Goal: Transaction & Acquisition: Purchase product/service

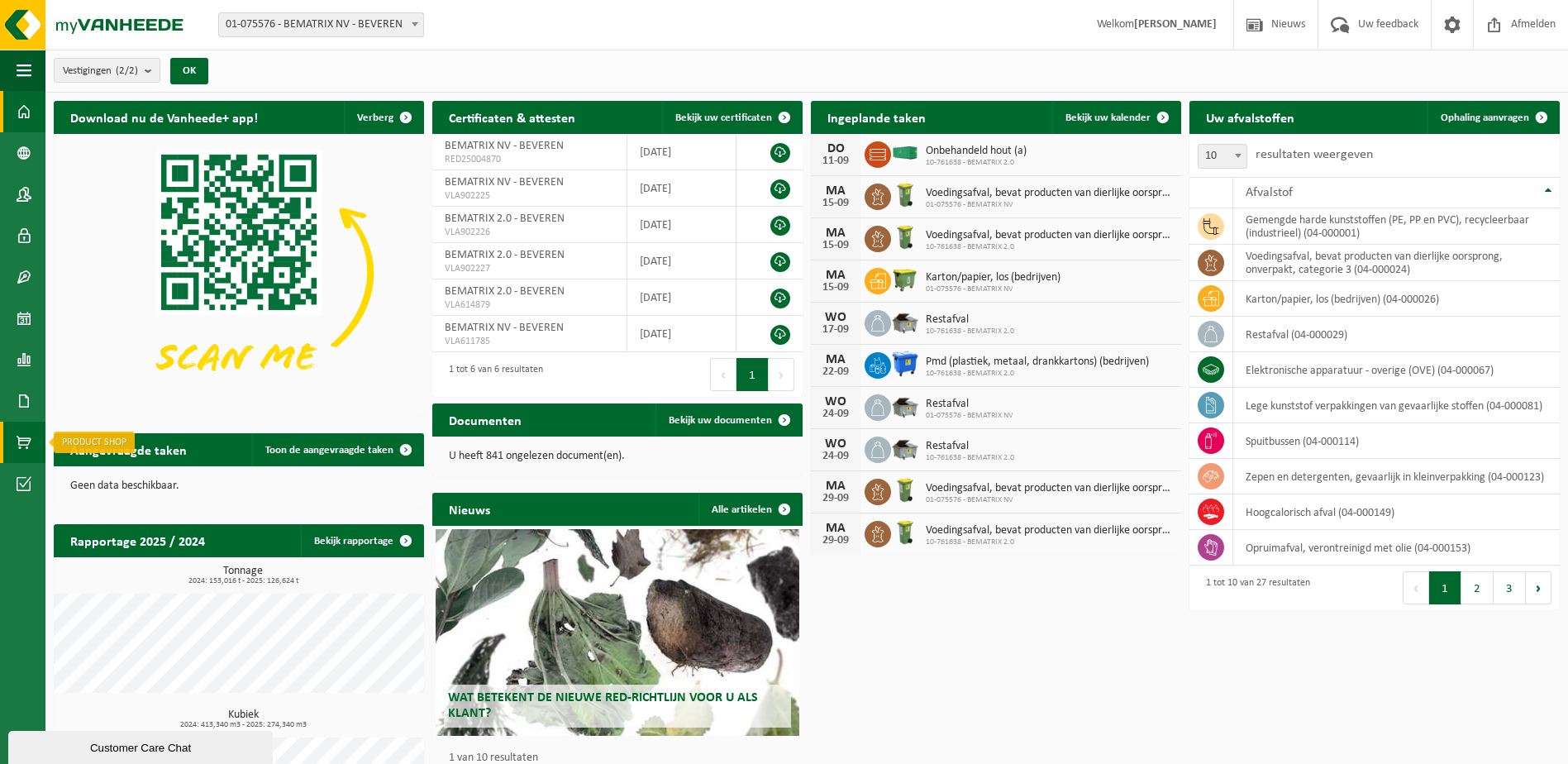
click at [29, 444] on span at bounding box center [24, 442] width 15 height 41
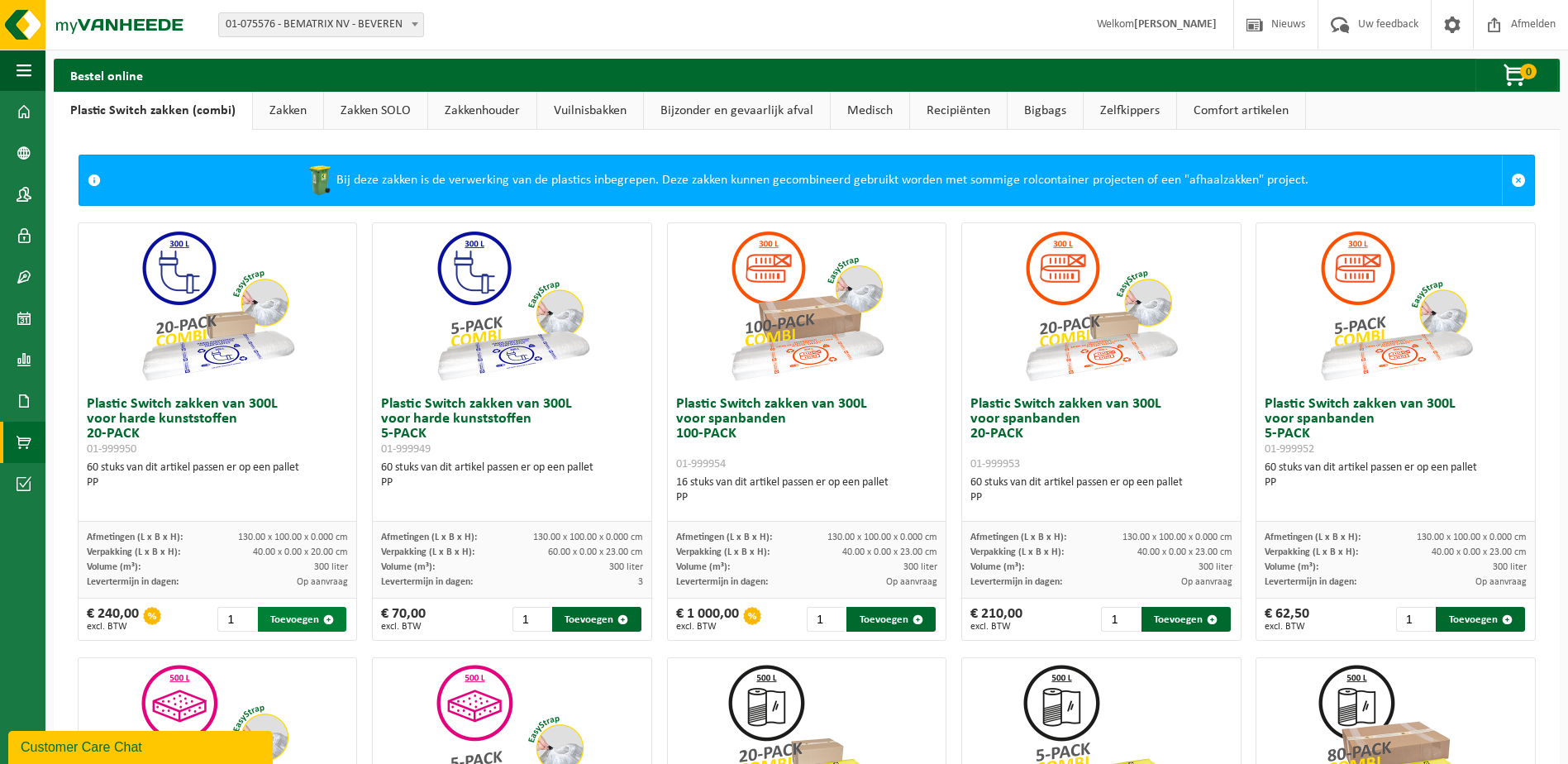
click at [328, 619] on span "button" at bounding box center [329, 619] width 11 height 11
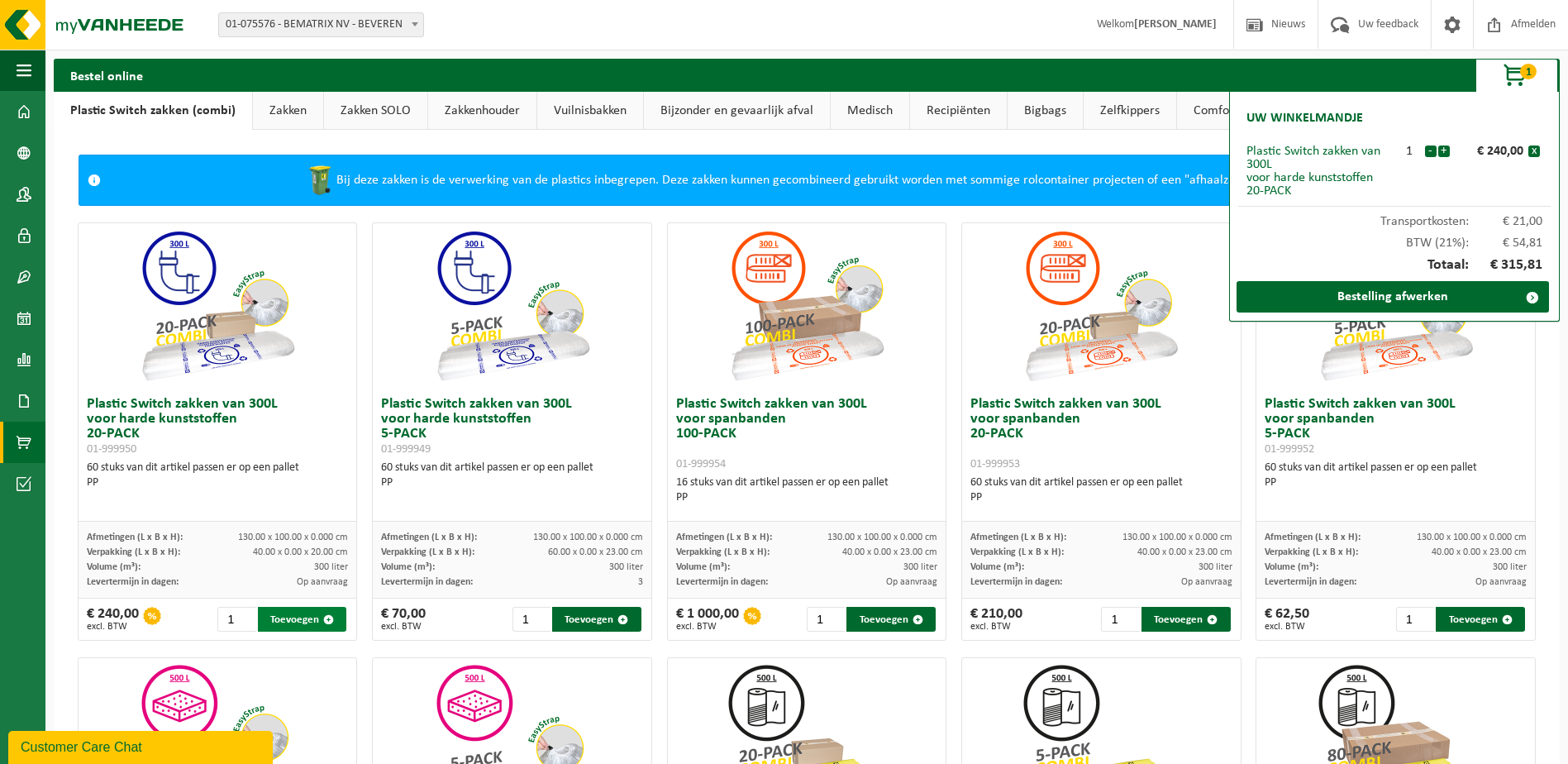
click at [328, 619] on span "button" at bounding box center [329, 619] width 11 height 11
click at [1445, 152] on button "+" at bounding box center [1444, 151] width 12 height 12
click at [1442, 291] on link "Bestelling afwerken" at bounding box center [1391, 296] width 312 height 31
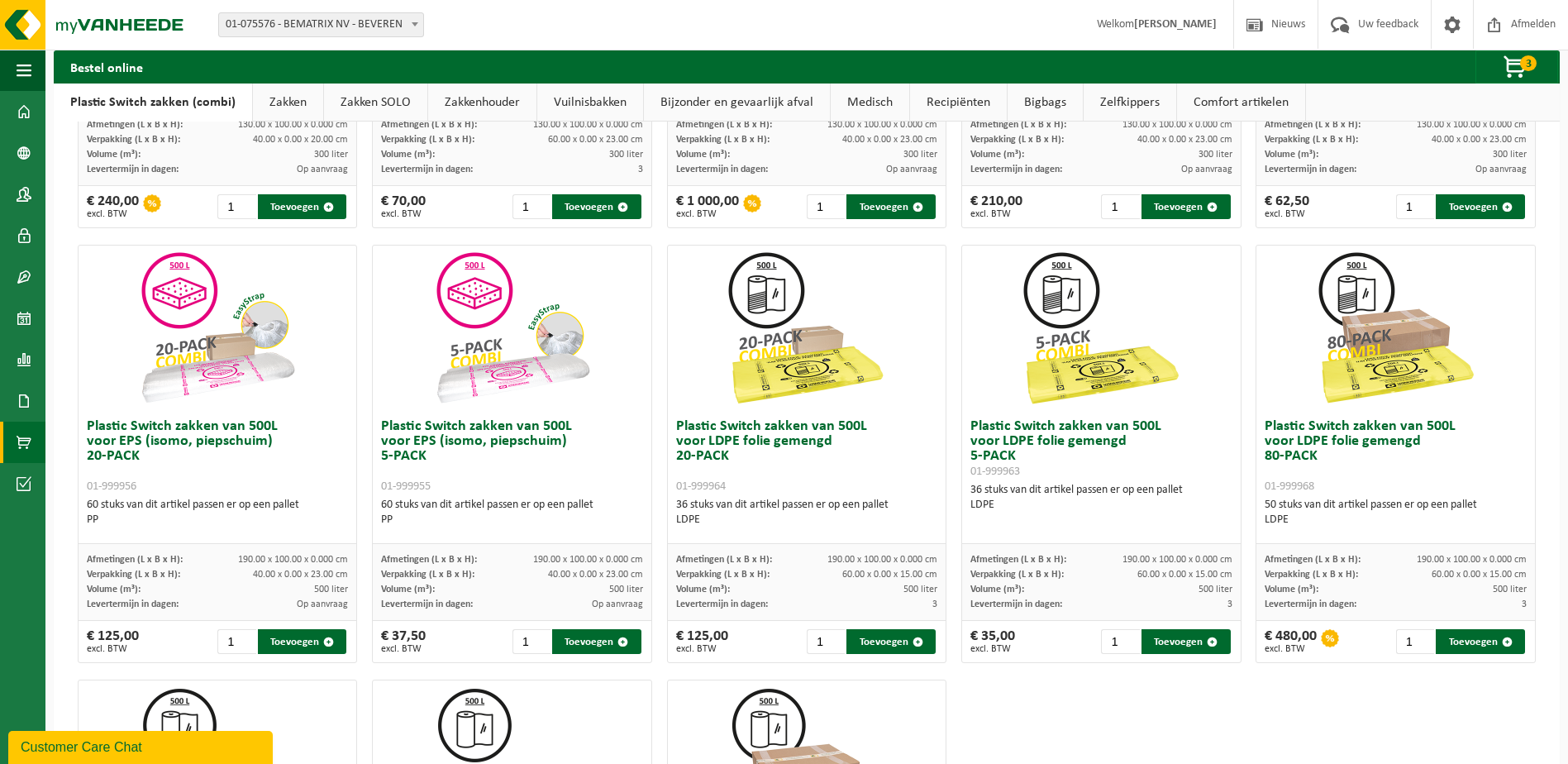
scroll to position [413, 0]
click at [298, 631] on button "Toevoegen" at bounding box center [302, 641] width 89 height 25
click at [329, 640] on span "button" at bounding box center [329, 642] width 11 height 11
click at [320, 636] on button "Toevoegen" at bounding box center [302, 641] width 89 height 25
click at [1517, 65] on span "button" at bounding box center [1516, 68] width 83 height 33
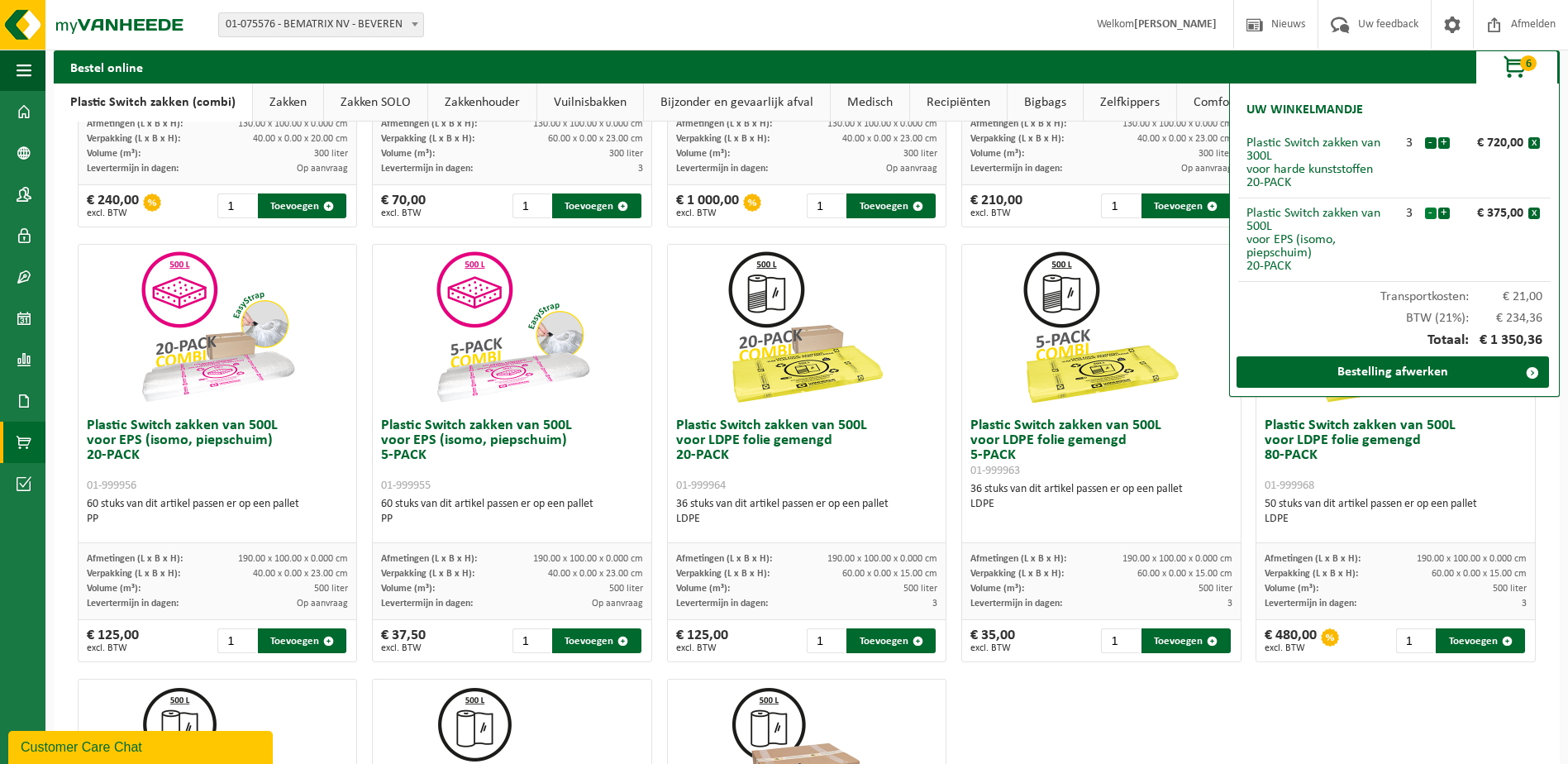
click at [1430, 212] on button "-" at bounding box center [1430, 213] width 12 height 12
click at [1525, 364] on span at bounding box center [1532, 373] width 33 height 33
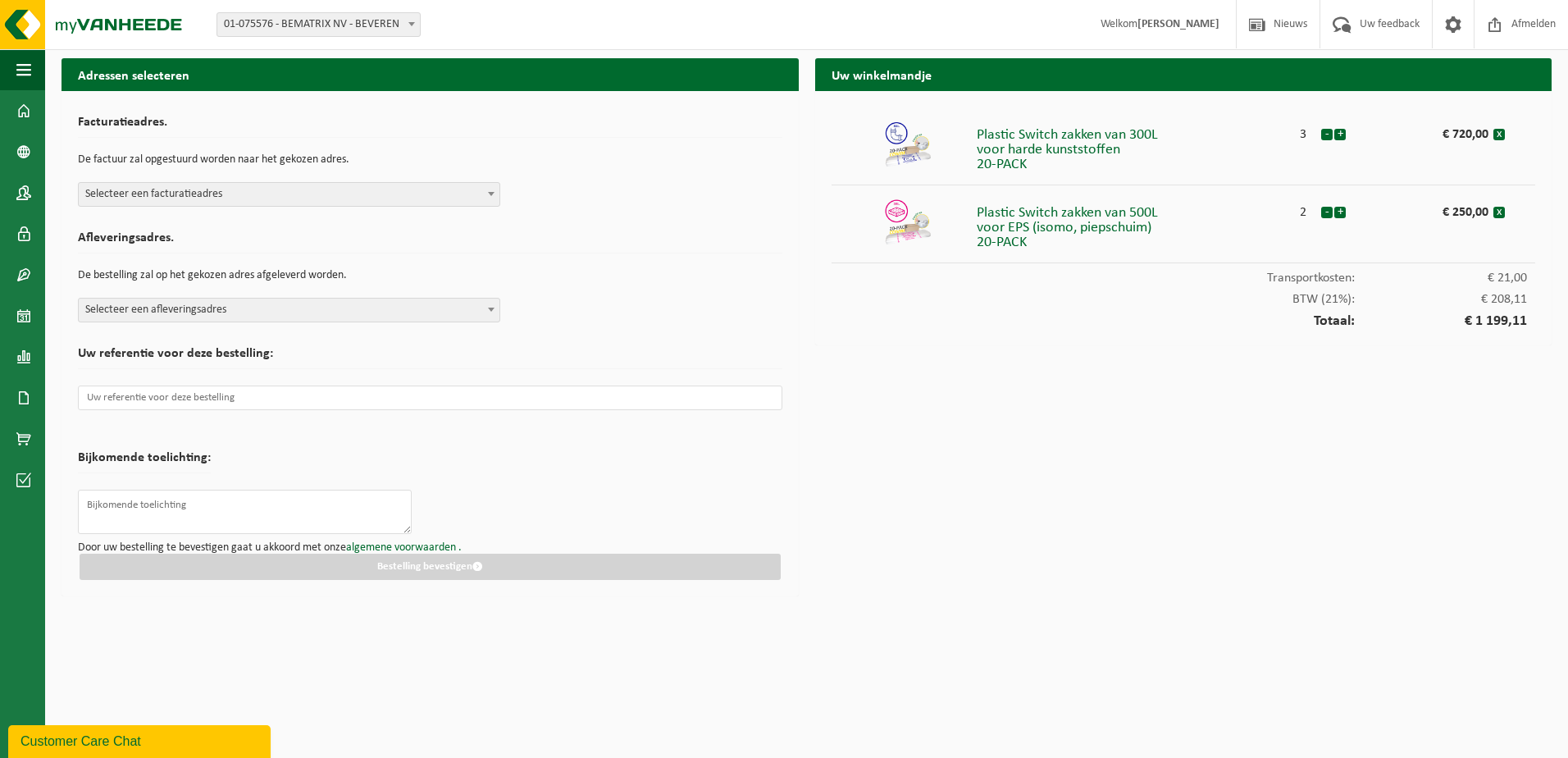
click at [480, 195] on span "Selecteer een facturatieadres" at bounding box center [289, 194] width 421 height 23
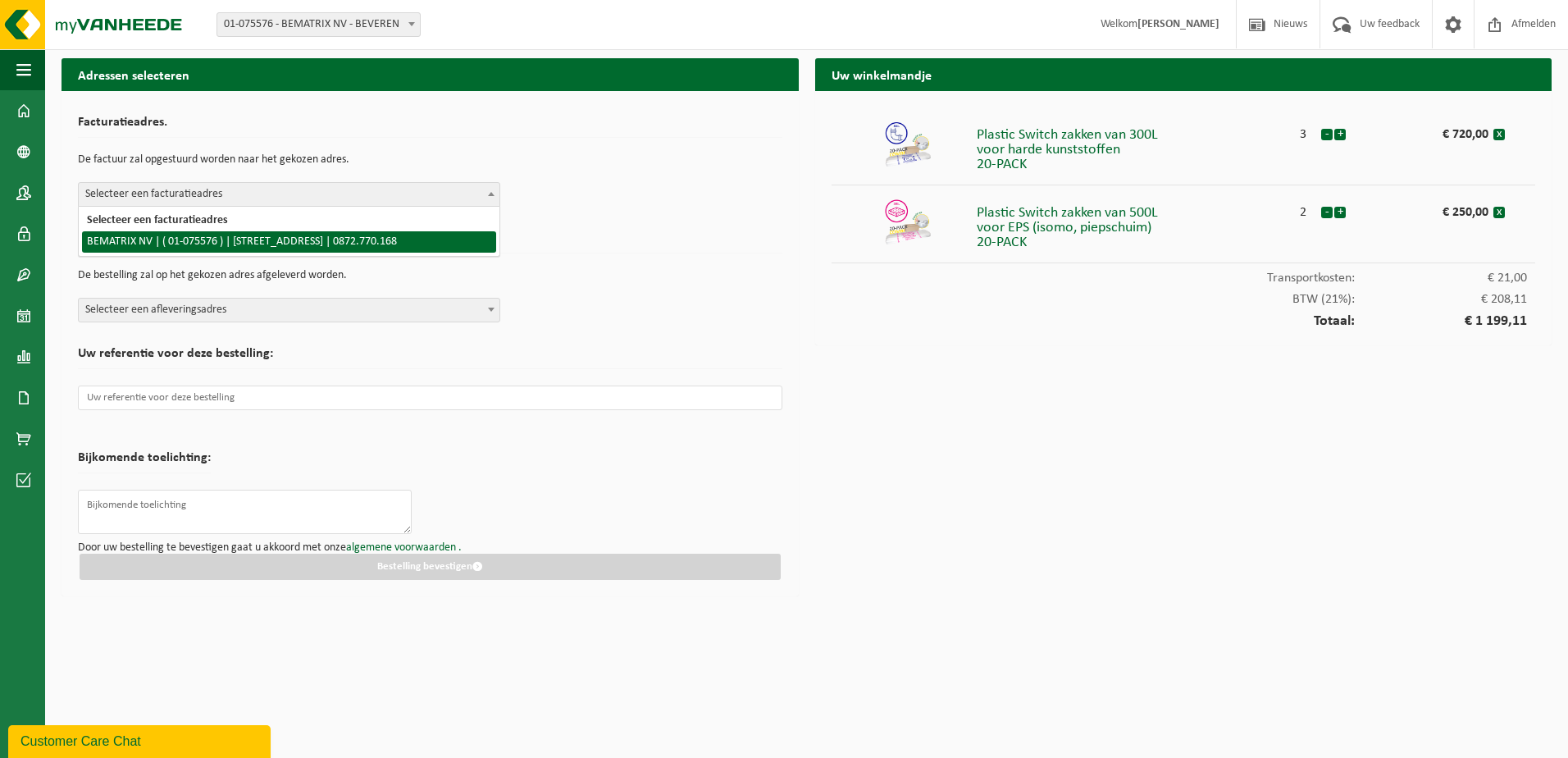
select select "17782"
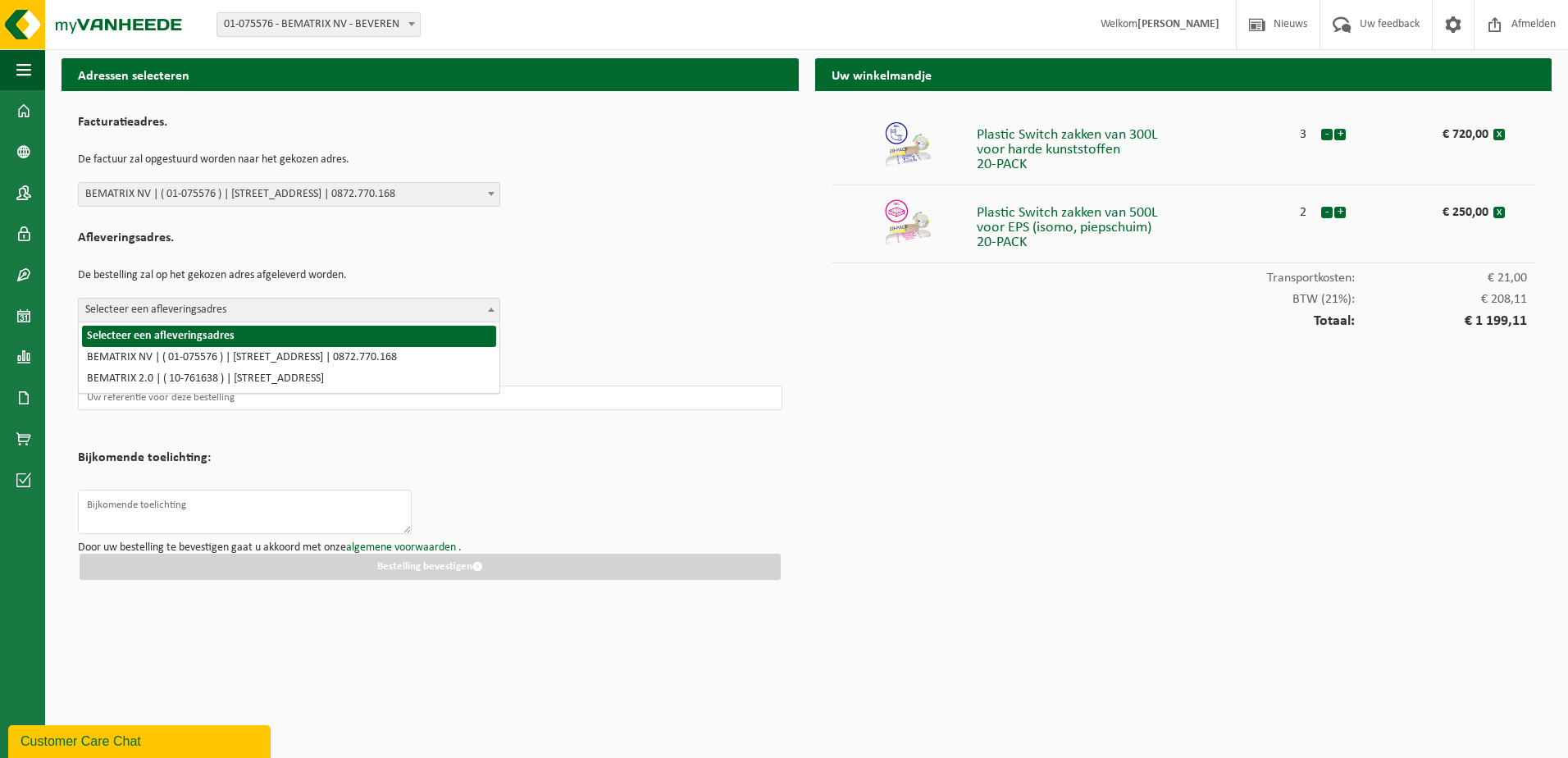
click at [325, 303] on span "Selecteer een afleveringsadres" at bounding box center [289, 310] width 421 height 23
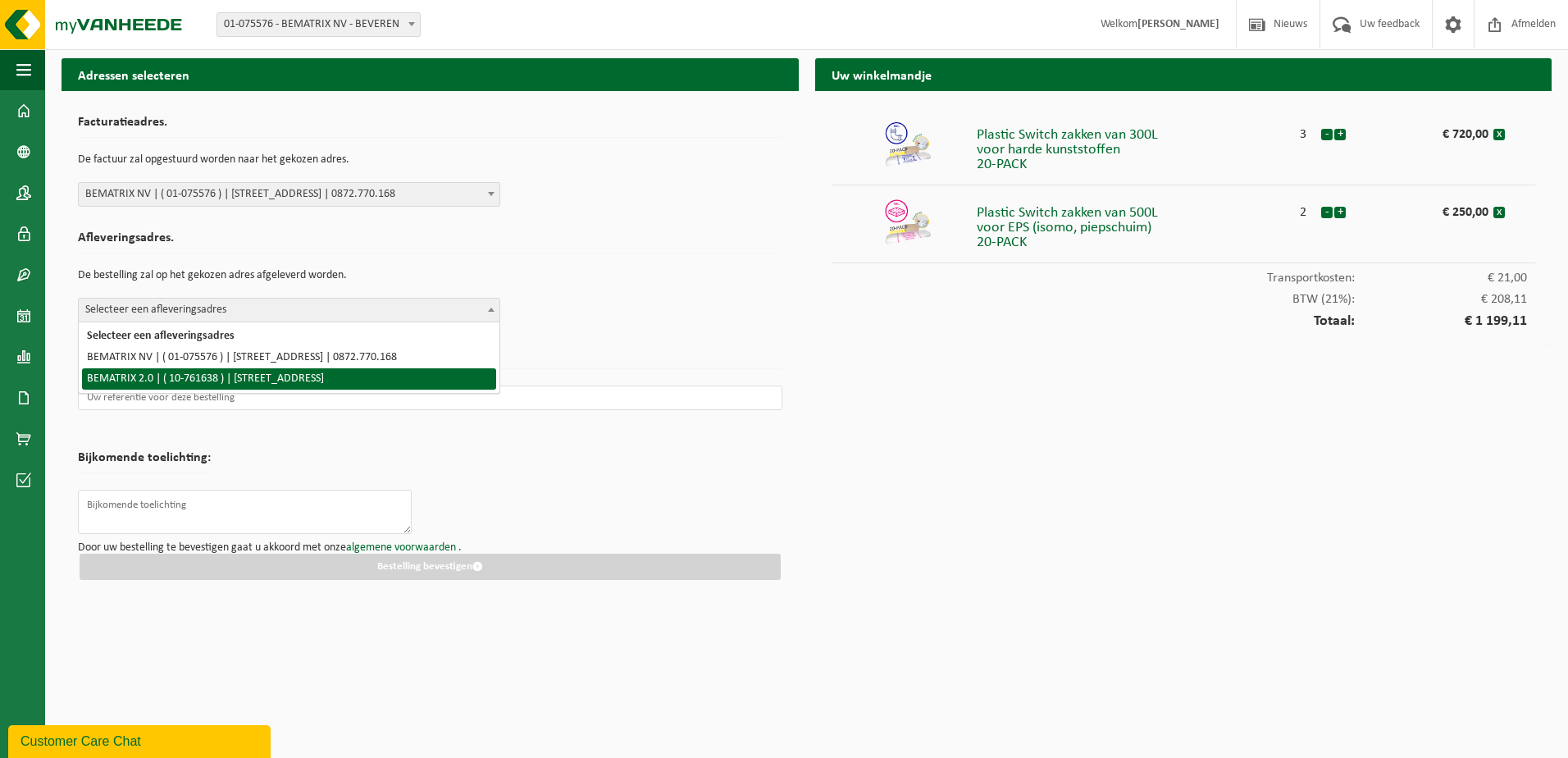
select select "17788"
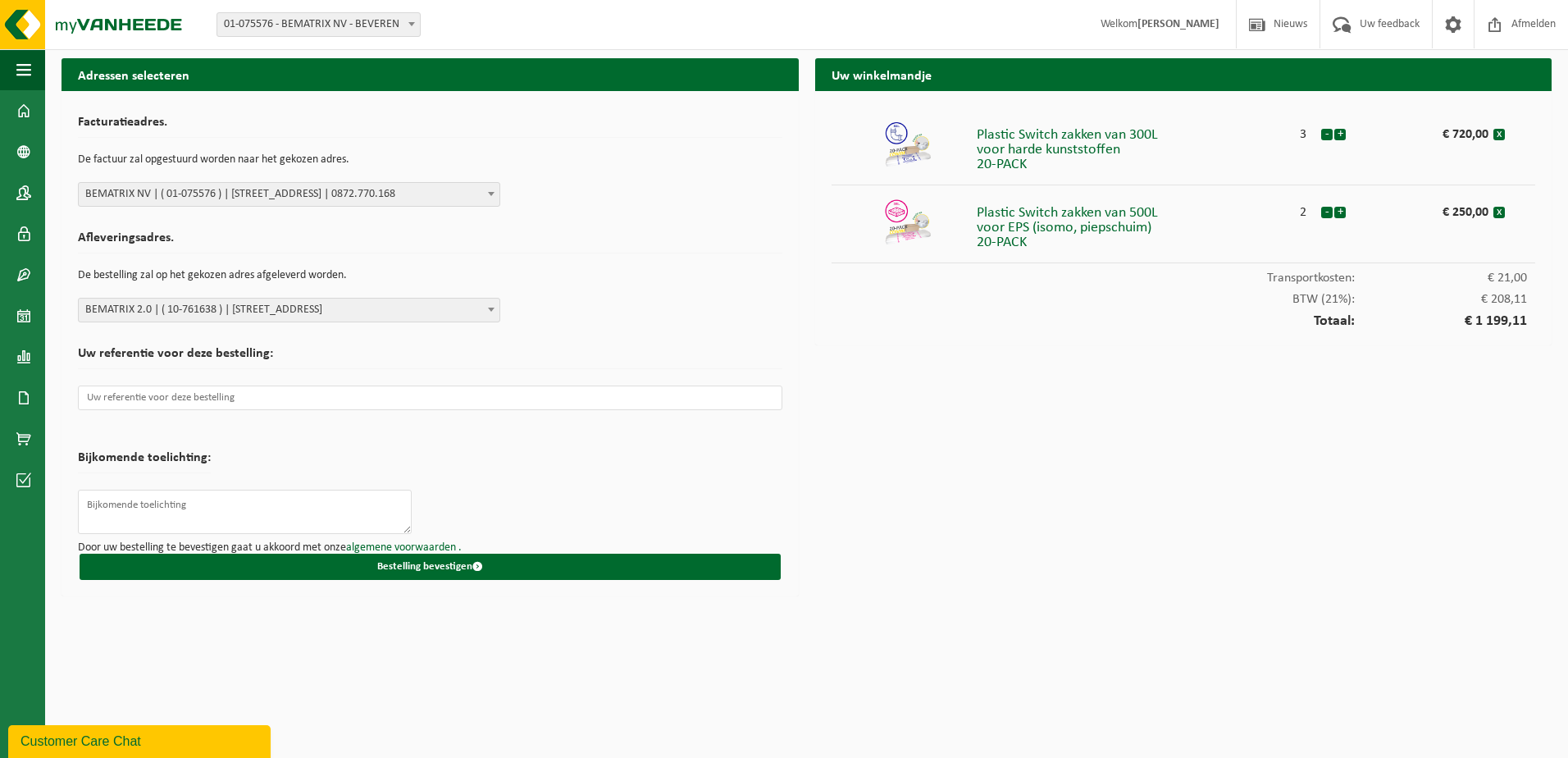
click at [688, 134] on h2 "Facturatieadres." at bounding box center [429, 127] width 704 height 22
click at [185, 402] on input "text" at bounding box center [429, 397] width 704 height 25
paste input "IOR25-06482"
type input "IOR25-06482"
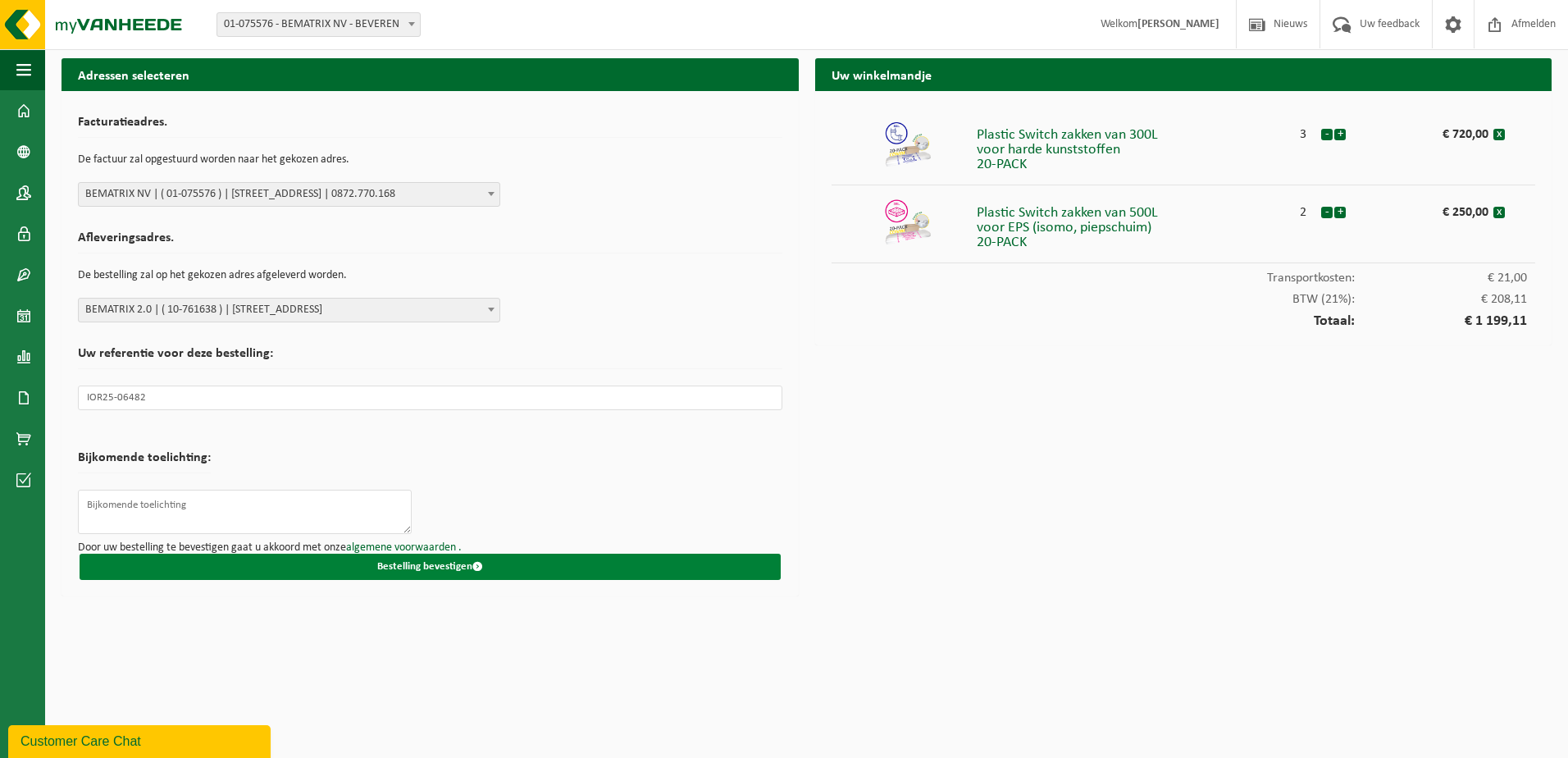
click at [578, 576] on button "Bestelling bevestigen" at bounding box center [430, 566] width 701 height 26
